Goal: Information Seeking & Learning: Check status

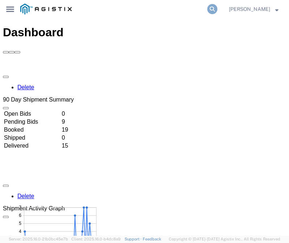
click at [217, 8] on icon at bounding box center [212, 9] width 10 height 10
click at [158, 14] on input "search" at bounding box center [142, 8] width 130 height 17
paste input "56425511"
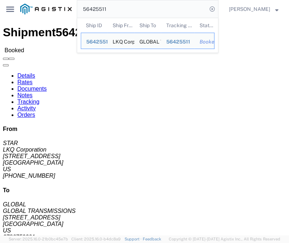
drag, startPoint x: 175, startPoint y: 7, endPoint x: -41, endPoint y: 16, distance: 216.1
click at [0, 16] on html "main_menu Created with Sketch. Collapse Menu Dashboard Shipments Traffic Resour…" at bounding box center [144, 121] width 289 height 243
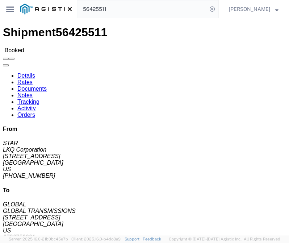
paste input "82247"
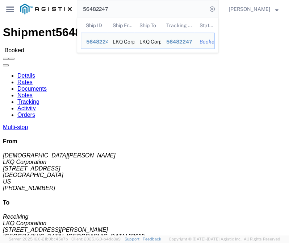
drag, startPoint x: 135, startPoint y: 11, endPoint x: -62, endPoint y: -7, distance: 197.2
click at [0, 0] on html "main_menu Created with Sketch. Collapse Menu Dashboard Shipments Traffic Resour…" at bounding box center [144, 121] width 289 height 243
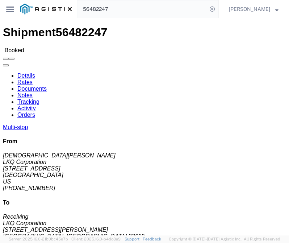
paste input "33"
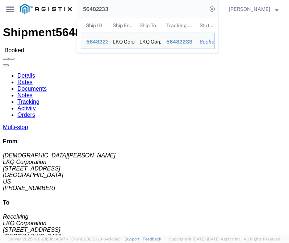
drag, startPoint x: 153, startPoint y: 8, endPoint x: -69, endPoint y: -1, distance: 222.3
click at [0, 0] on html "main_menu Created with Sketch. Collapse Menu Dashboard Shipments Traffic Resour…" at bounding box center [144, 121] width 289 height 243
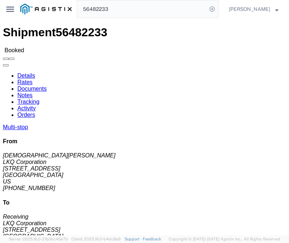
paste input "12307"
type input "56412307"
